Goal: Check status: Check status

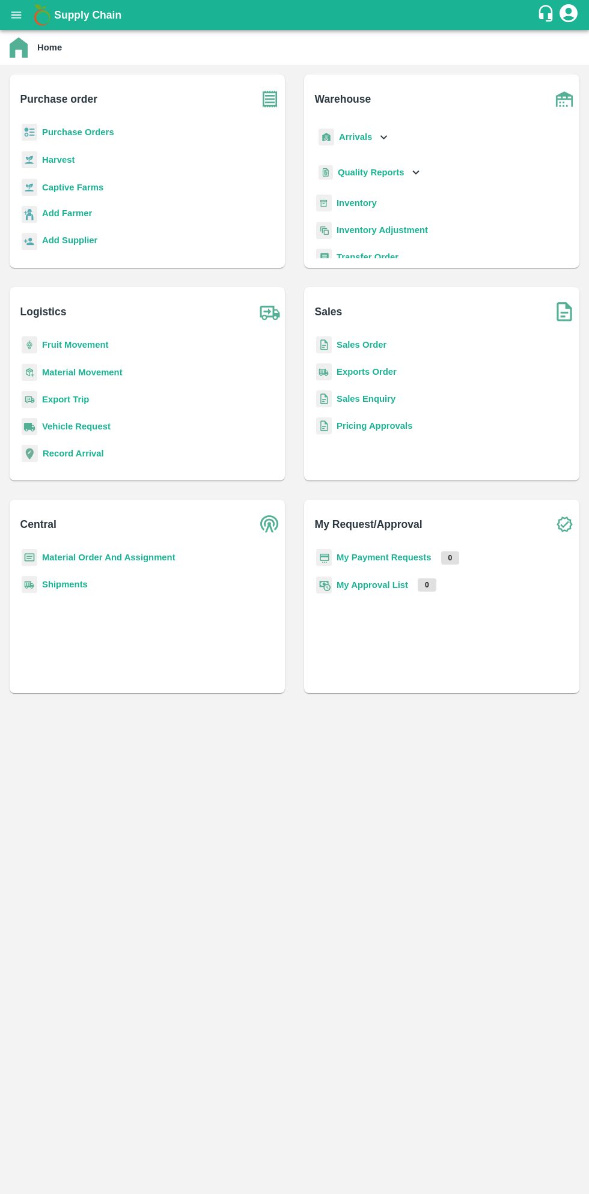
click at [16, 15] on icon "open drawer" at bounding box center [16, 14] width 10 height 7
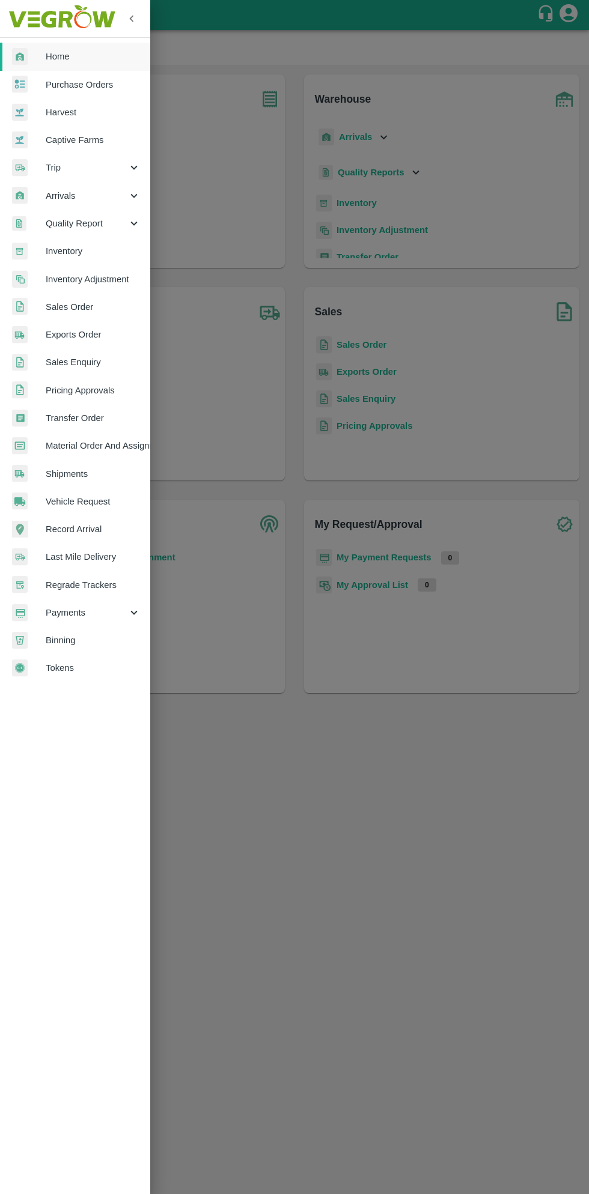
click at [86, 585] on span "Regrade Trackers" at bounding box center [93, 584] width 95 height 13
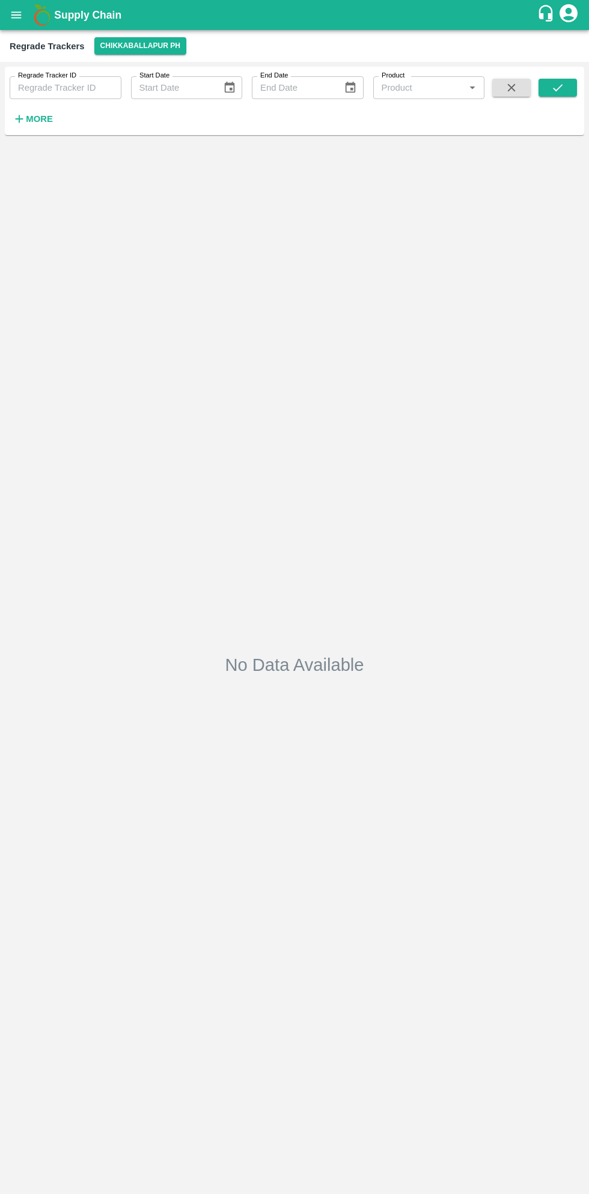
click at [19, 15] on icon "open drawer" at bounding box center [16, 14] width 10 height 7
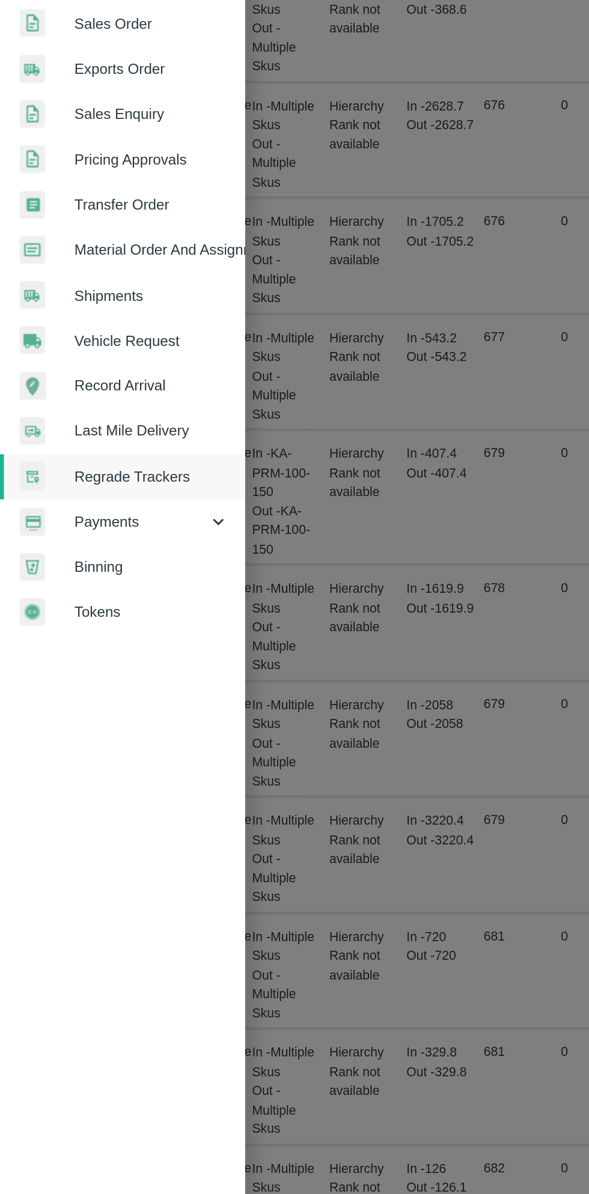
click at [70, 610] on span "Payments" at bounding box center [87, 612] width 82 height 13
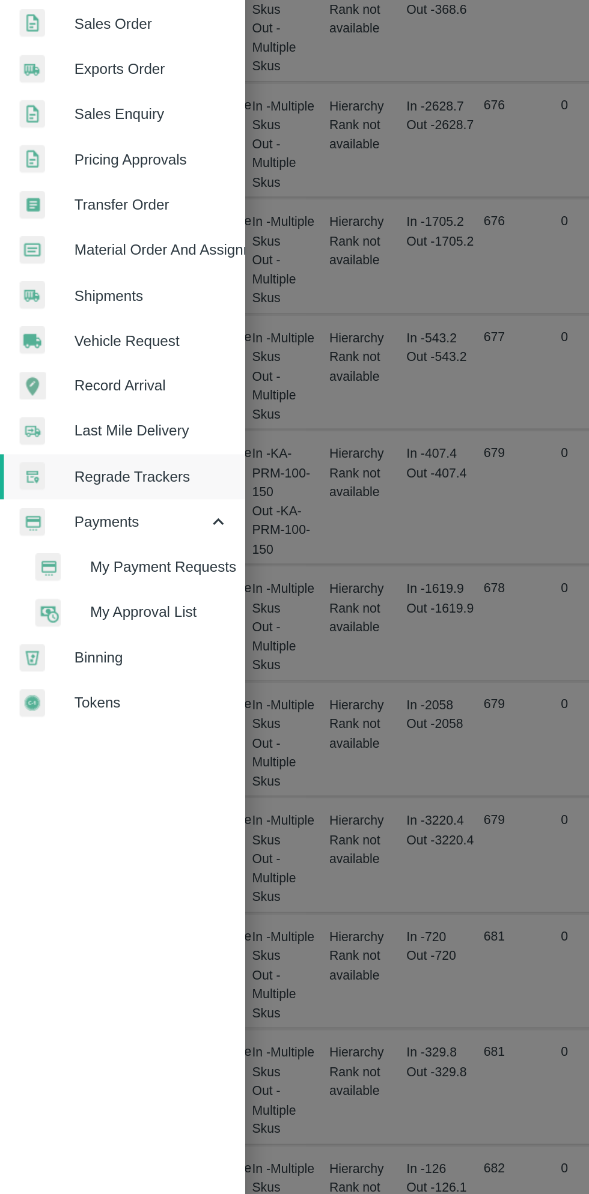
click at [79, 640] on span "My Payment Requests" at bounding box center [97, 640] width 85 height 13
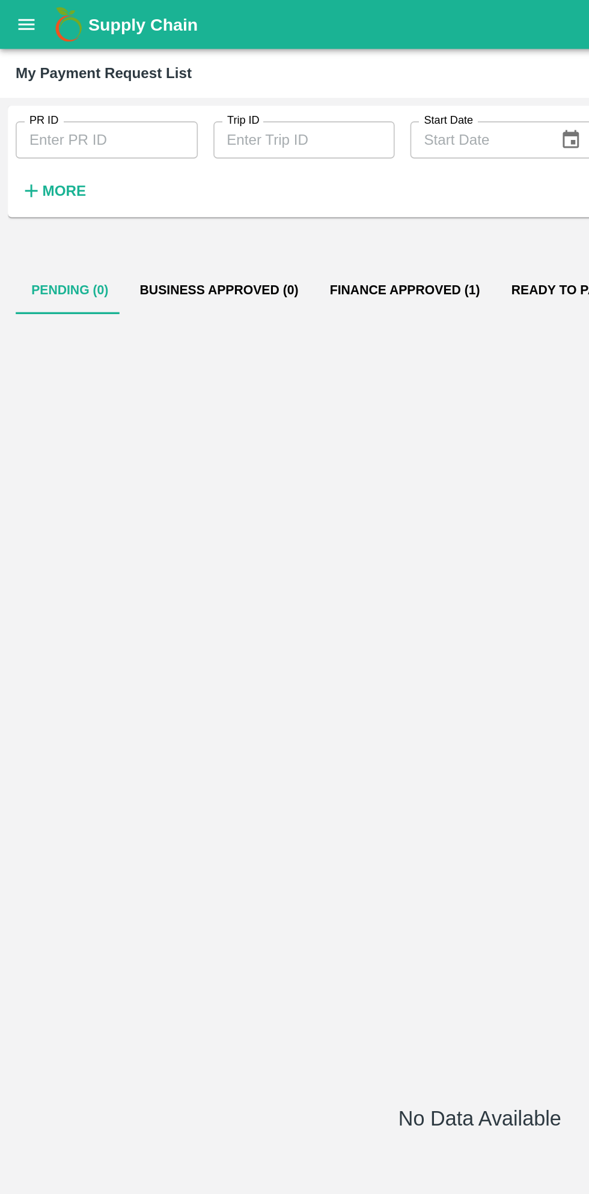
click at [234, 173] on button "Finance Approved (1)" at bounding box center [248, 178] width 111 height 29
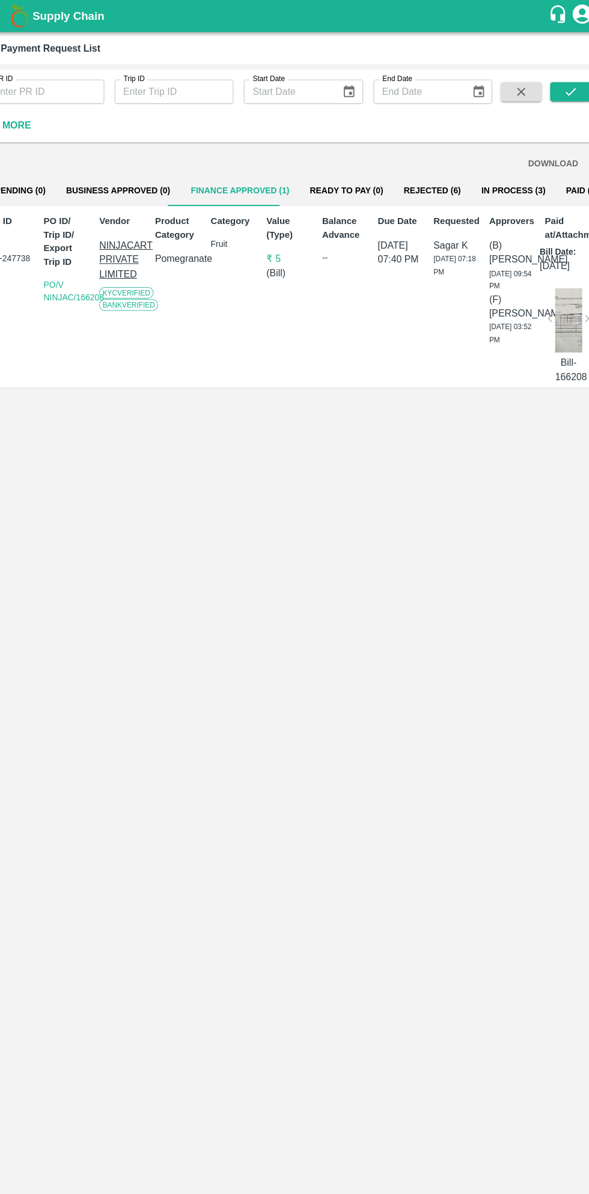
click at [481, 178] on button "In Process (3)" at bounding box center [503, 178] width 79 height 29
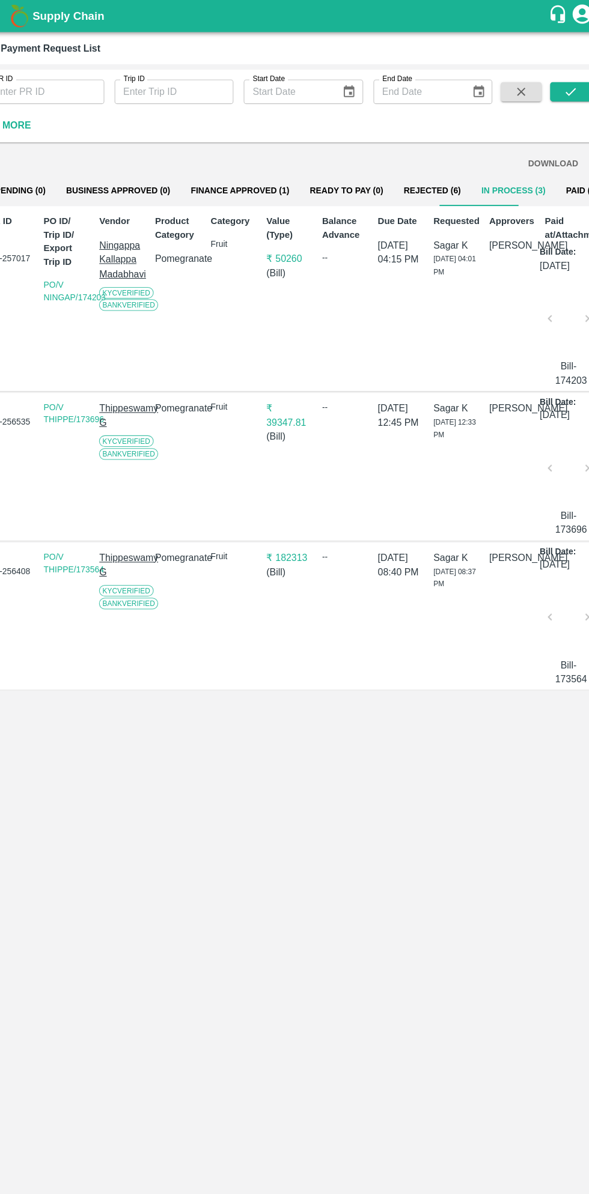
click at [366, 262] on div "Balance Advance --" at bounding box center [343, 279] width 47 height 167
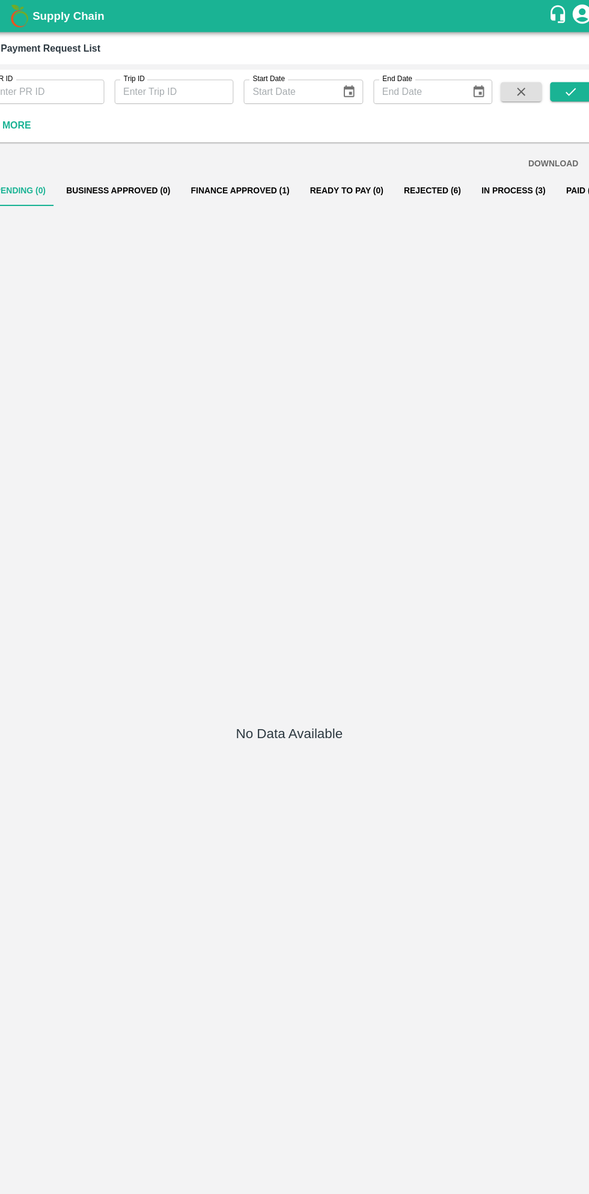
click at [493, 192] on button "In Process (3)" at bounding box center [503, 178] width 79 height 29
